Goal: Task Accomplishment & Management: Manage account settings

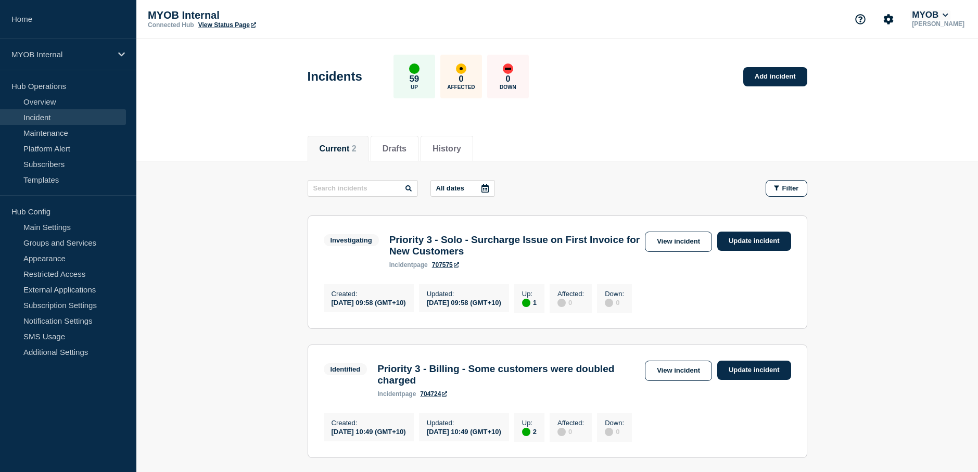
click at [949, 18] on icon at bounding box center [946, 15] width 6 height 6
click at [894, 18] on icon "Account settings" at bounding box center [889, 19] width 10 height 10
click at [899, 140] on div "Current 2 Drafts History" at bounding box center [557, 143] width 842 height 36
click at [892, 21] on icon "Account settings" at bounding box center [889, 19] width 10 height 10
click at [948, 16] on icon at bounding box center [945, 15] width 5 height 3
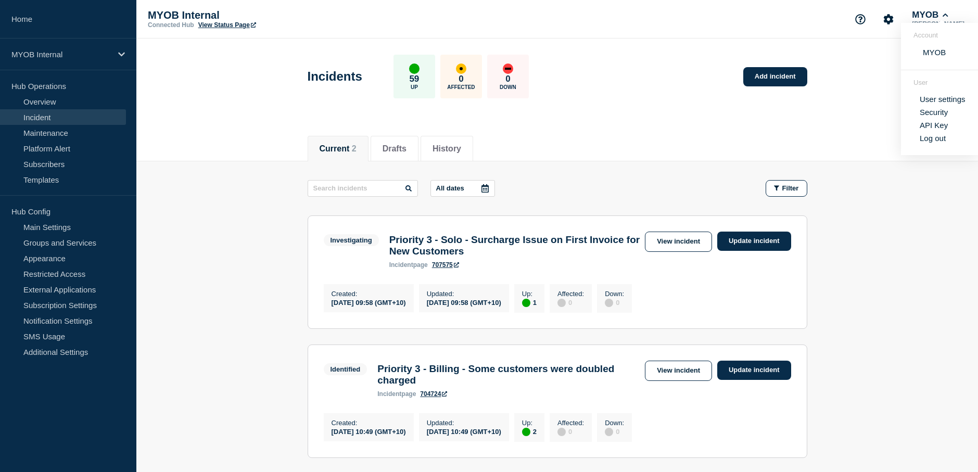
click at [953, 98] on link "User settings" at bounding box center [943, 99] width 46 height 9
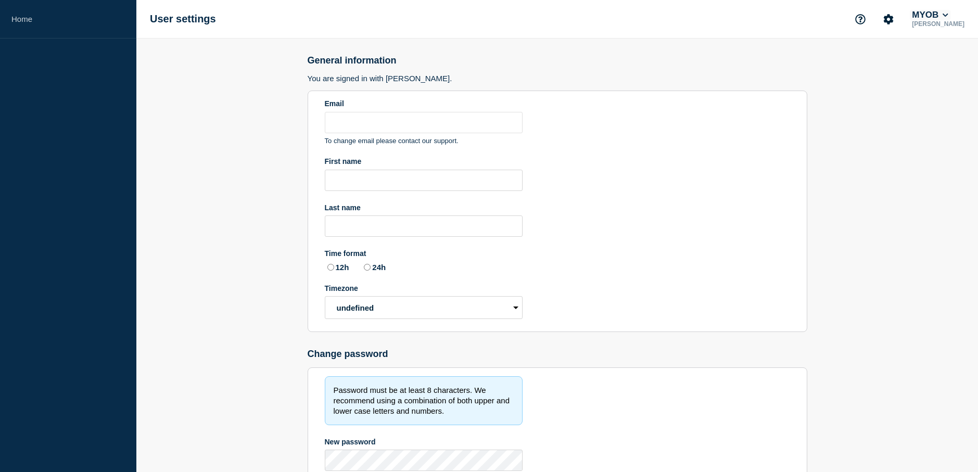
click at [948, 15] on icon at bounding box center [945, 15] width 5 height 3
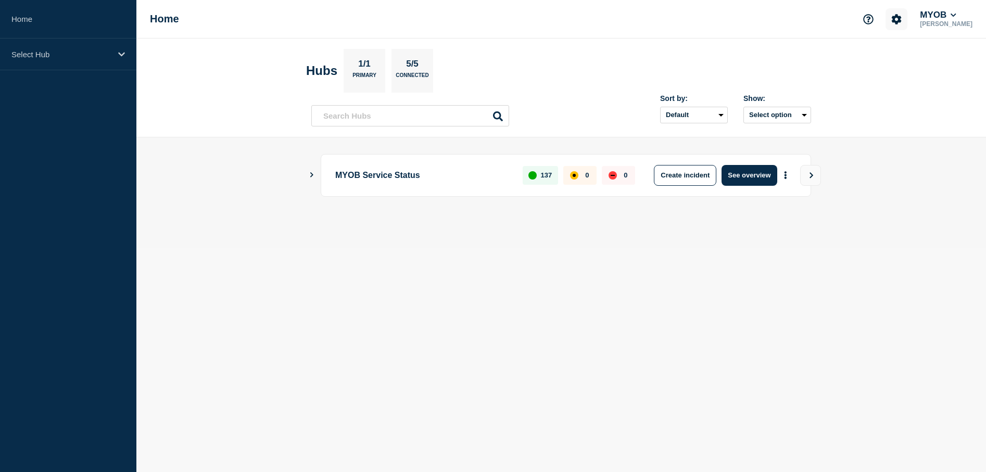
click at [902, 22] on icon "Account settings" at bounding box center [897, 19] width 10 height 10
click at [912, 61] on link "Team Members" at bounding box center [907, 61] width 54 height 9
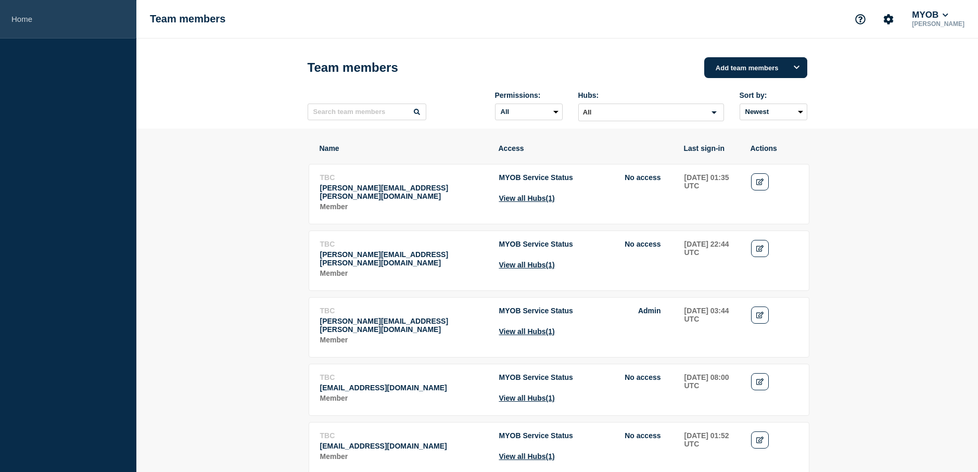
click at [81, 22] on link "Home" at bounding box center [68, 19] width 136 height 39
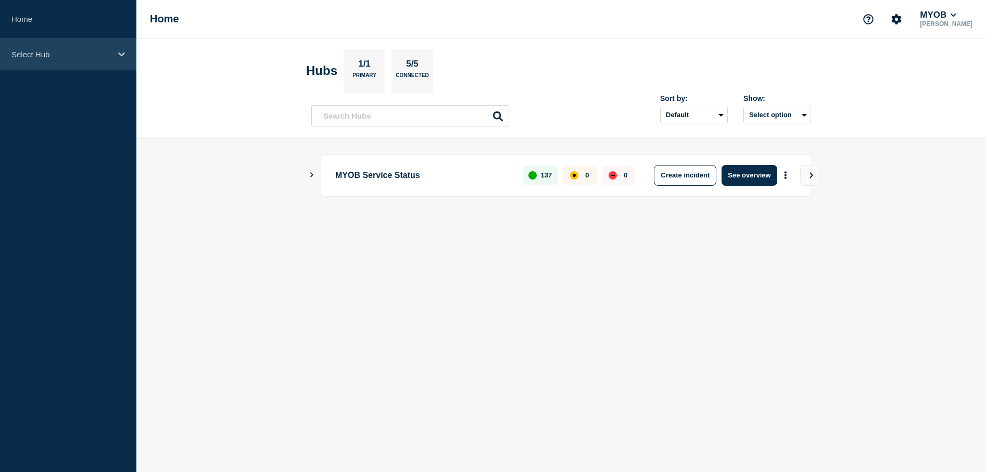
click at [83, 53] on p "Select Hub" at bounding box center [61, 54] width 100 height 9
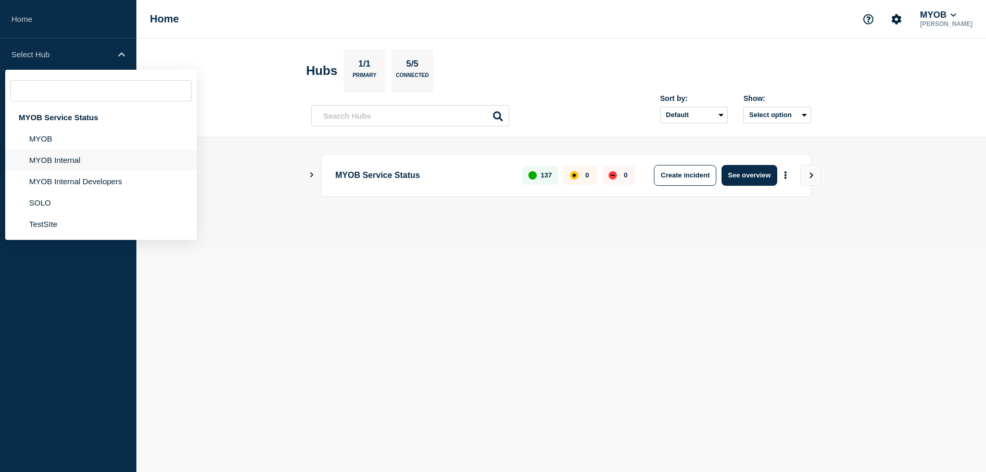
click at [72, 165] on li "MYOB Internal" at bounding box center [101, 159] width 192 height 21
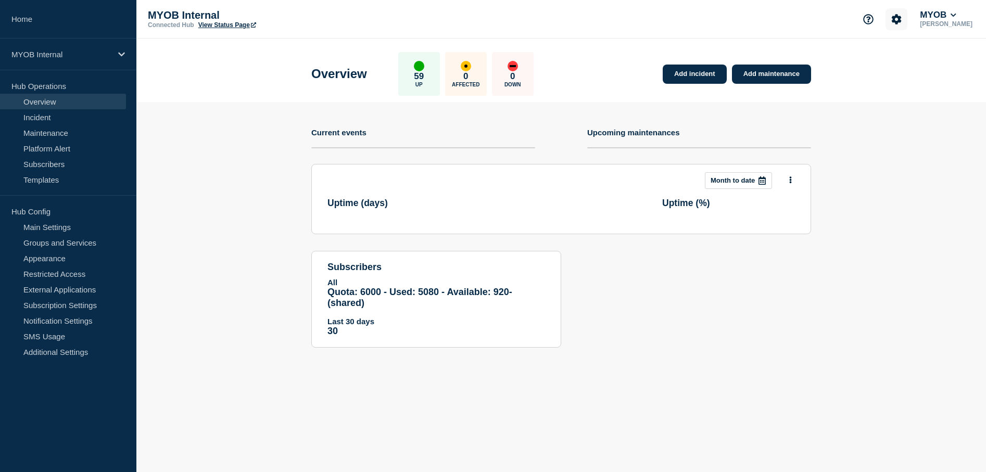
click at [902, 22] on icon "Account settings" at bounding box center [896, 19] width 10 height 10
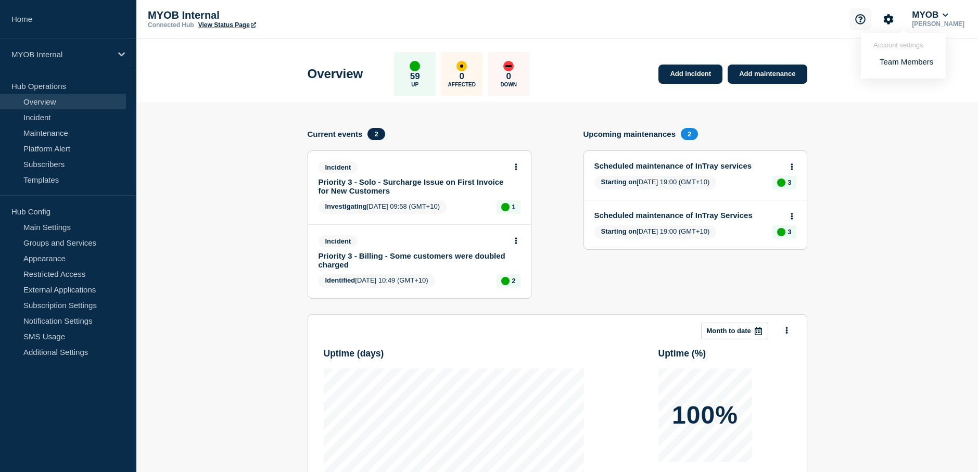
click at [865, 20] on icon "Support" at bounding box center [861, 19] width 10 height 10
click at [949, 14] on icon at bounding box center [946, 15] width 6 height 6
click at [842, 98] on header "Overview 59 Up 0 Affected 0 Down Add incident Add maintenance" at bounding box center [557, 71] width 842 height 64
click at [945, 13] on button "MYOB" at bounding box center [930, 15] width 41 height 10
click at [945, 99] on link "User settings" at bounding box center [943, 99] width 46 height 9
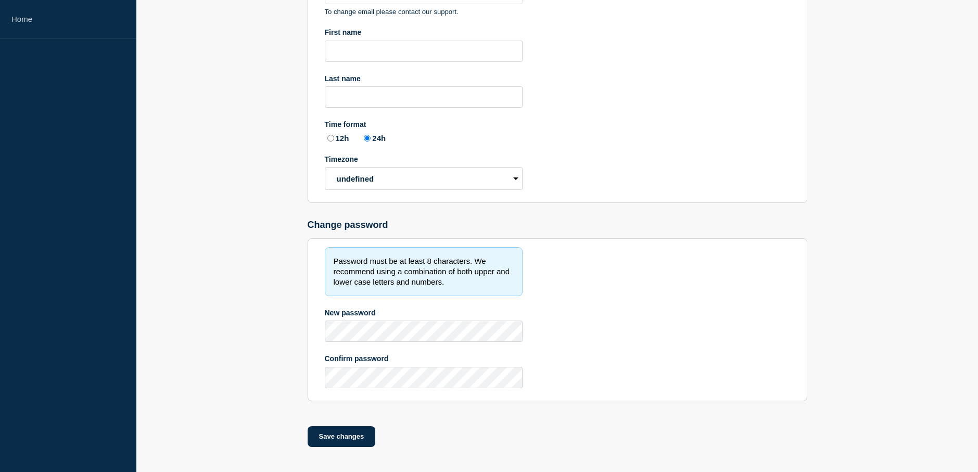
type input "aastha.chadha@myob.com"
type input "Aastha"
type input "Chadha"
radio input "true"
select select "hub"
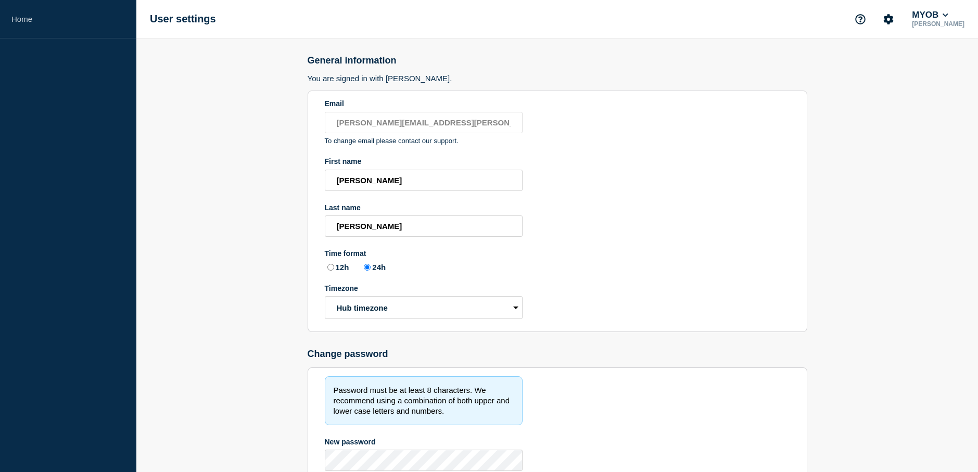
click at [955, 22] on p "[PERSON_NAME]" at bounding box center [938, 23] width 57 height 7
click at [949, 16] on icon at bounding box center [946, 15] width 6 height 6
click at [891, 21] on icon "Account settings" at bounding box center [889, 19] width 10 height 10
click at [74, 20] on link "Home" at bounding box center [68, 19] width 136 height 39
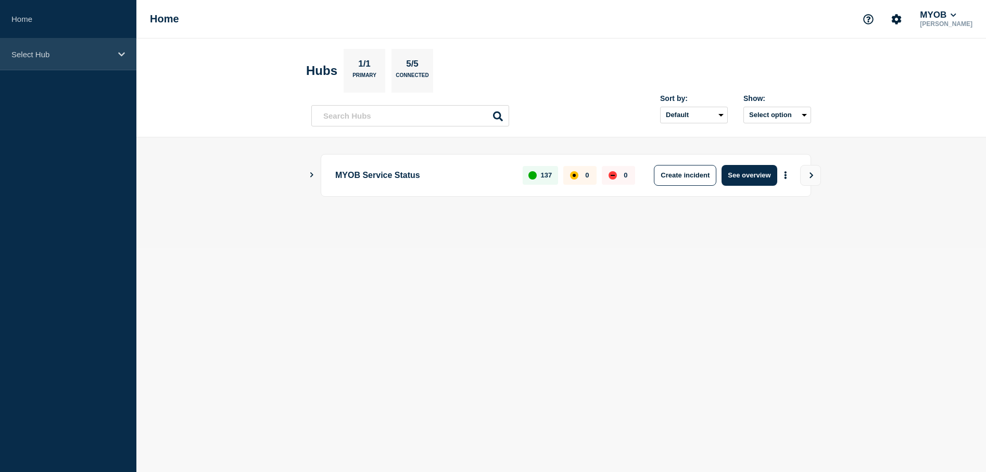
click at [68, 58] on p "Select Hub" at bounding box center [61, 54] width 100 height 9
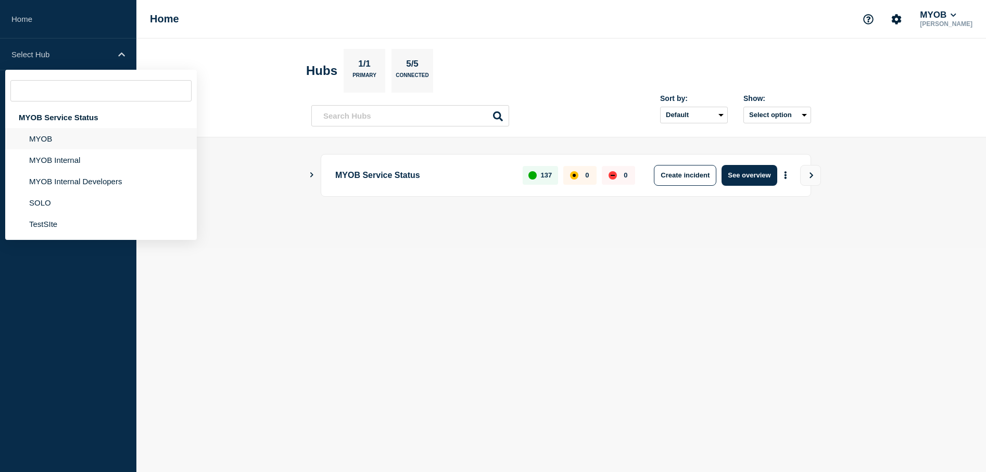
click at [63, 139] on li "MYOB" at bounding box center [101, 138] width 192 height 21
